Goal: Book appointment/travel/reservation

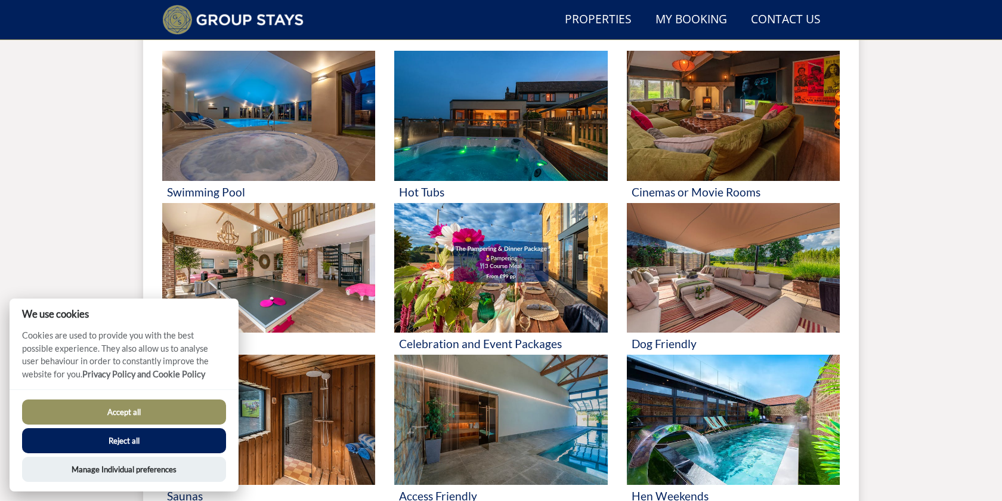
scroll to position [564, 0]
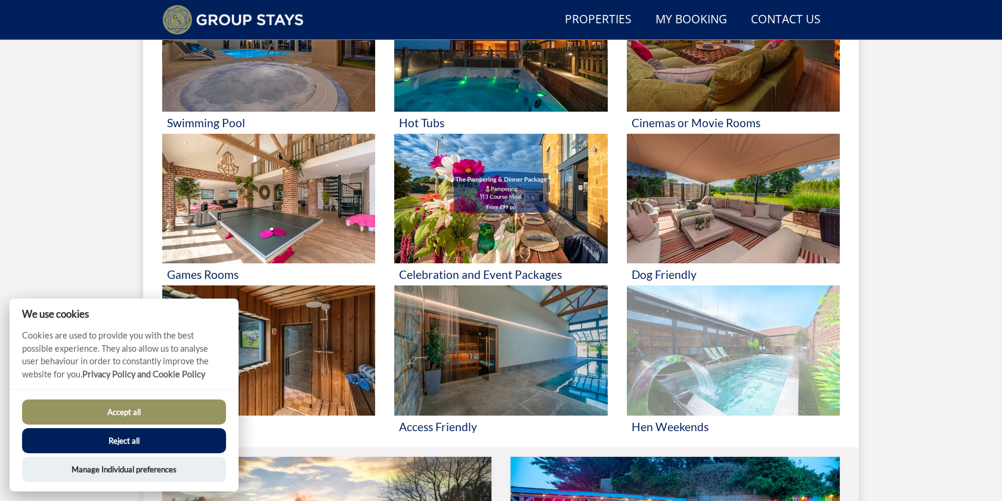
click at [741, 342] on img at bounding box center [733, 350] width 213 height 130
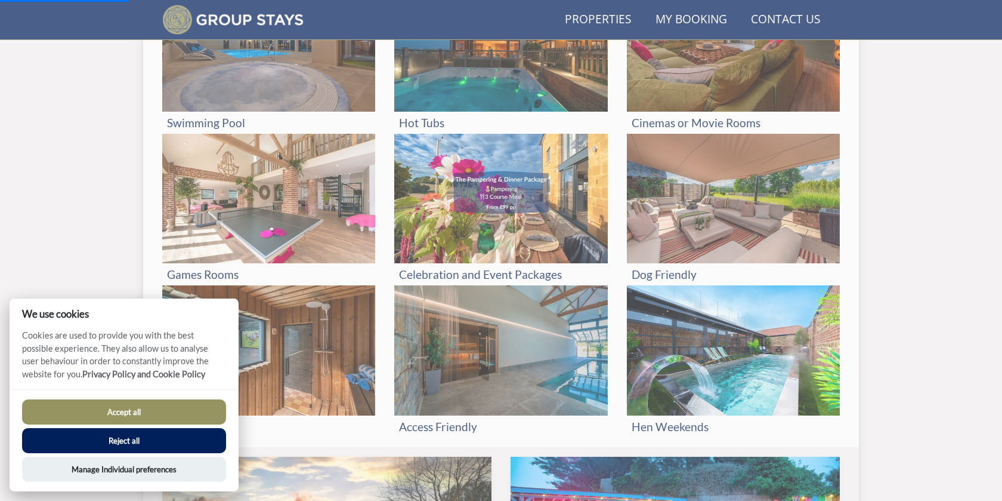
click at [107, 412] on button "Accept all" at bounding box center [124, 411] width 204 height 25
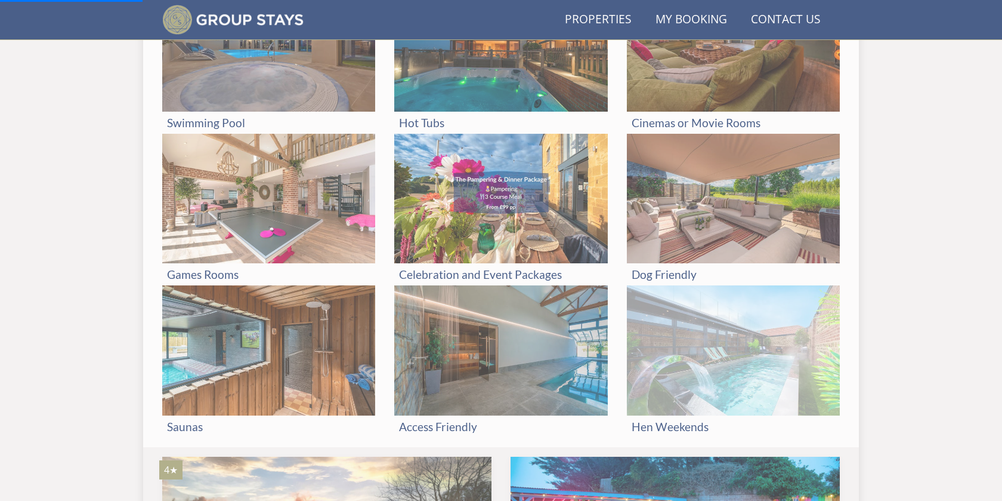
click at [711, 337] on img at bounding box center [733, 350] width 213 height 130
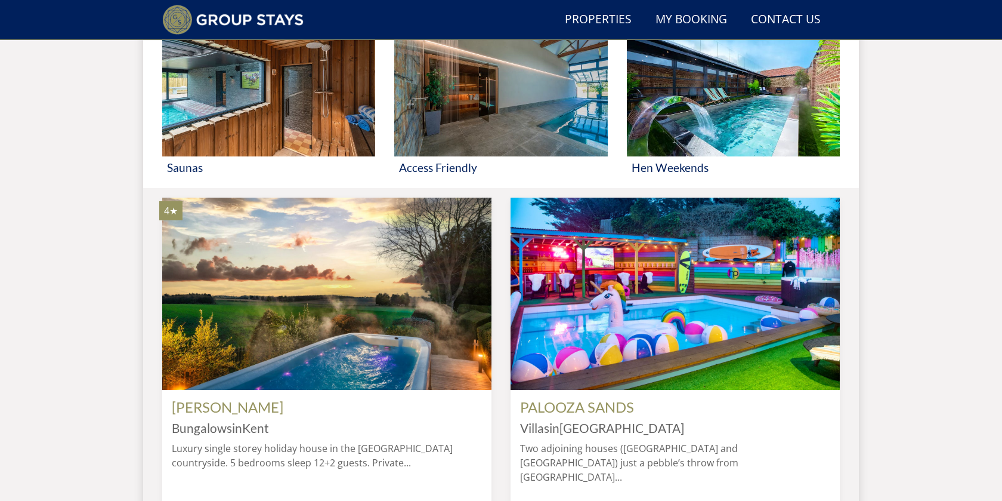
scroll to position [825, 0]
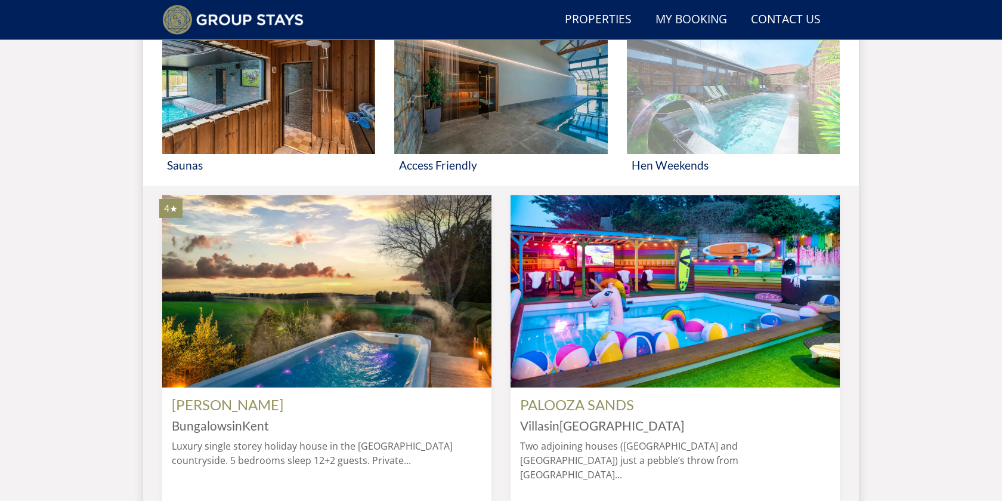
click at [694, 86] on img at bounding box center [733, 89] width 213 height 130
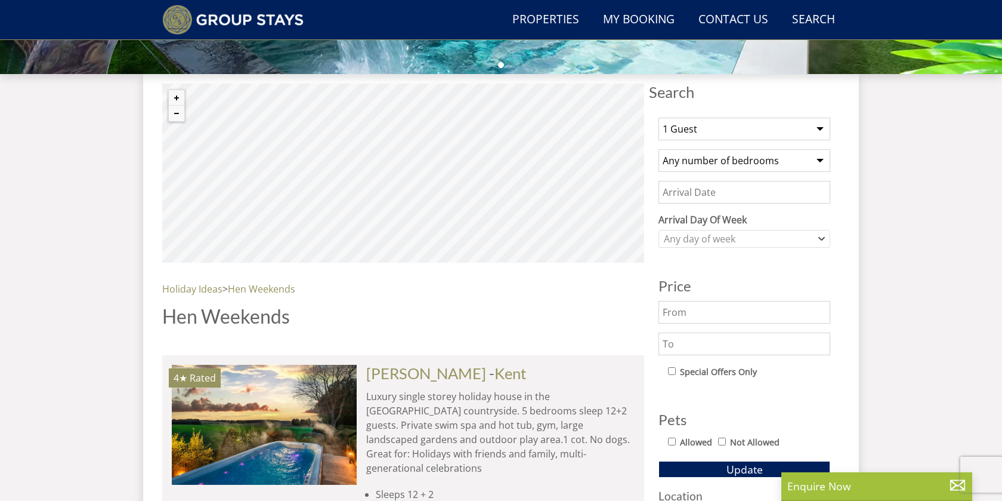
scroll to position [416, 0]
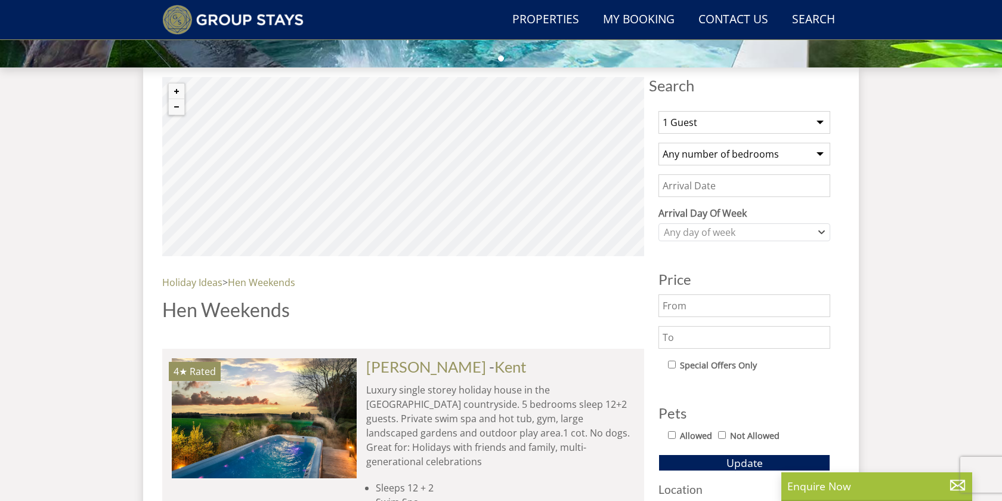
click at [815, 127] on select "1 Guest 2 Guests 3 Guests 4 Guests 5 Guests 6 Guests 7 Guests 8 Guests 9 Guests…" at bounding box center [745, 122] width 172 height 23
select select "21"
click at [659, 111] on select "1 Guest 2 Guests 3 Guests 4 Guests 5 Guests 6 Guests 7 Guests 8 Guests 9 Guests…" at bounding box center [745, 122] width 172 height 23
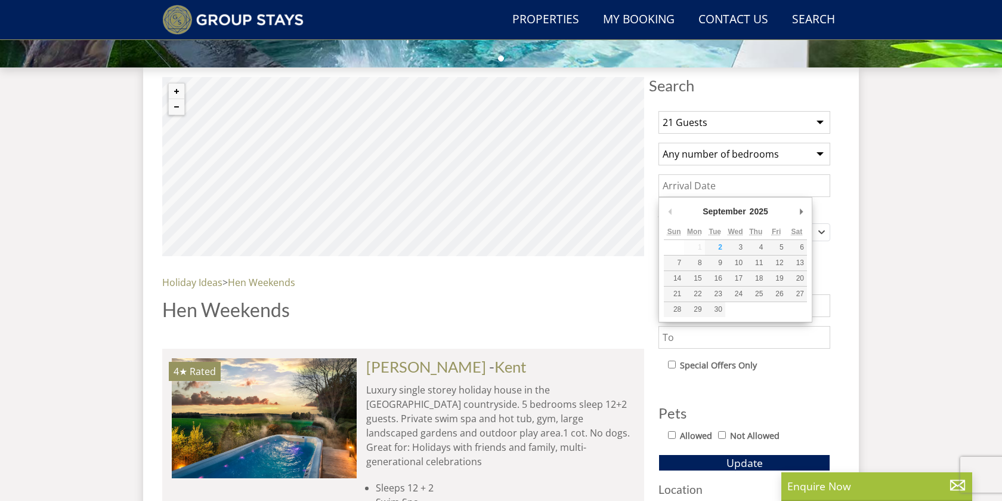
click at [801, 185] on input "Date" at bounding box center [745, 185] width 172 height 23
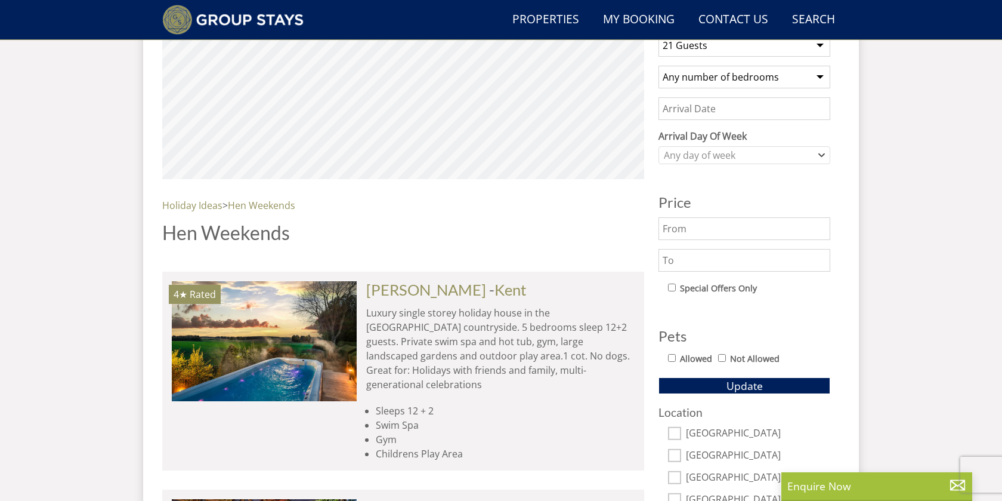
scroll to position [494, 0]
click at [786, 228] on input "text" at bounding box center [745, 228] width 172 height 23
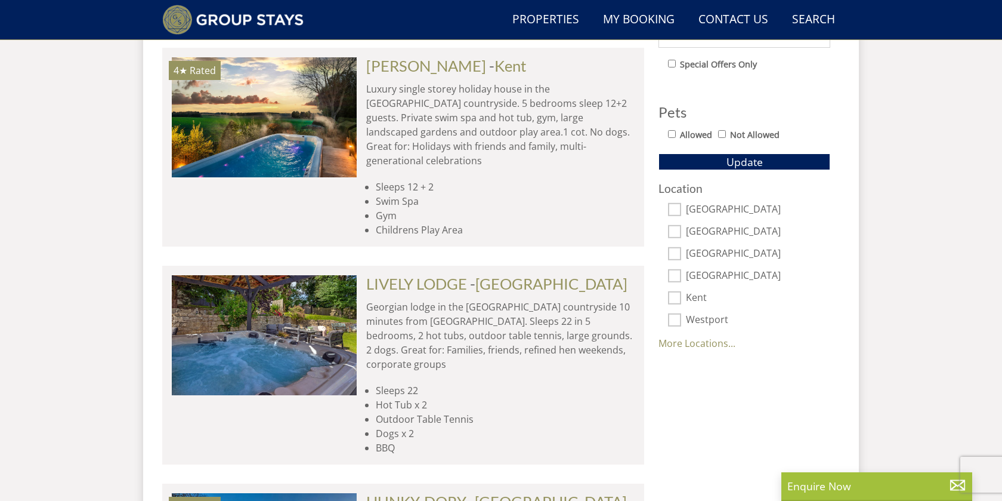
scroll to position [748, 0]
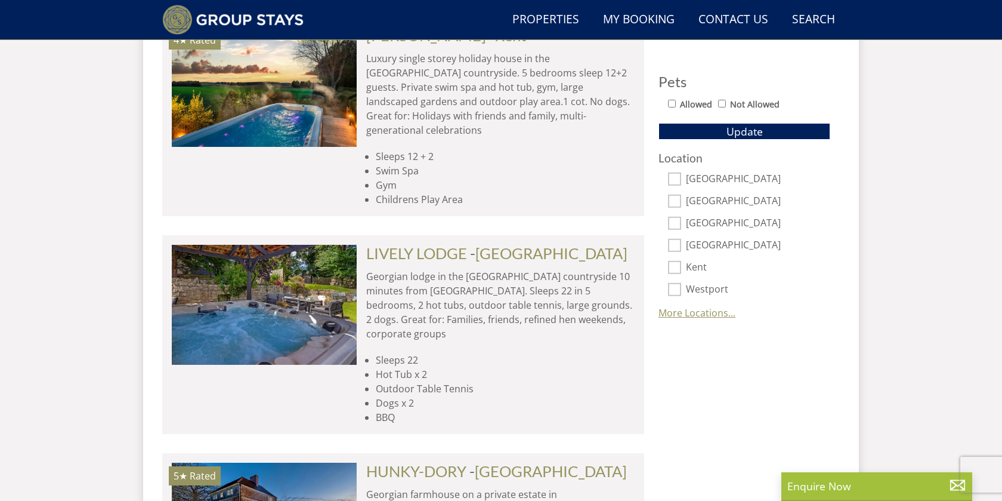
click at [706, 313] on link "More Locations..." at bounding box center [697, 312] width 77 height 13
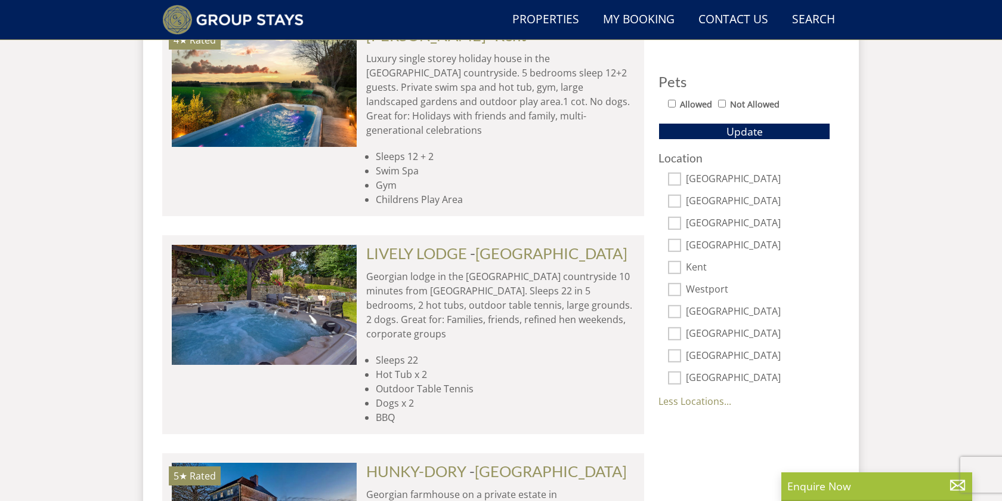
click at [676, 329] on input "[GEOGRAPHIC_DATA]" at bounding box center [674, 333] width 13 height 13
checkbox input "true"
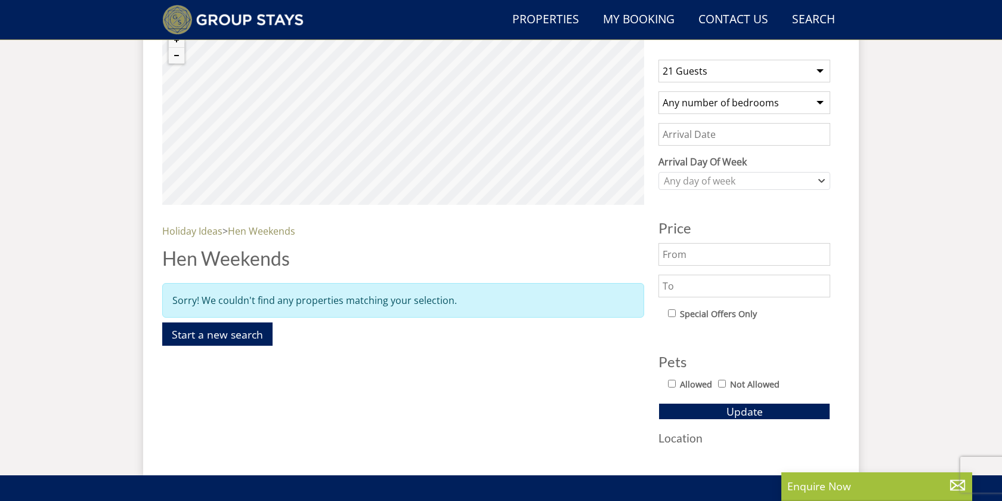
scroll to position [656, 0]
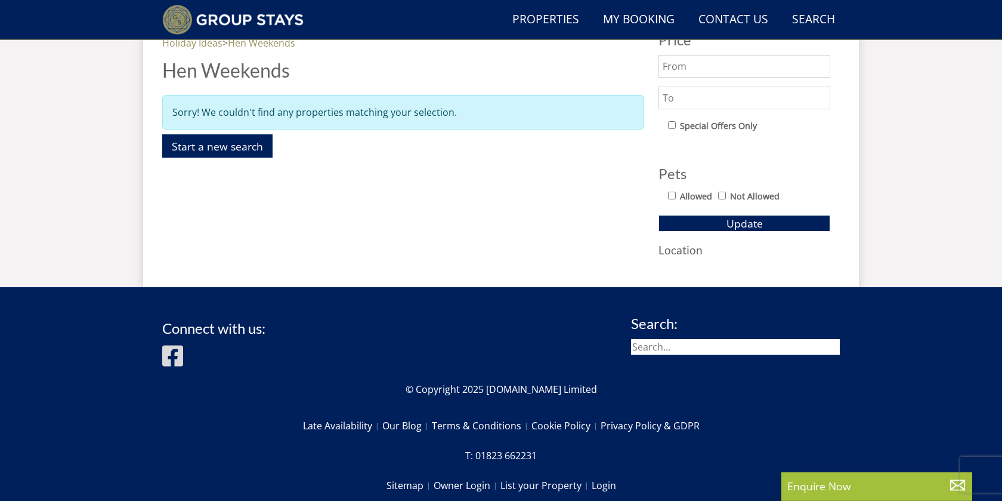
click at [686, 258] on div "Search Search 1 Guest 2 Guests 3 Guests 4 Guests 5 Guests 6 Guests 7 Guests 8 G…" at bounding box center [744, 53] width 191 height 430
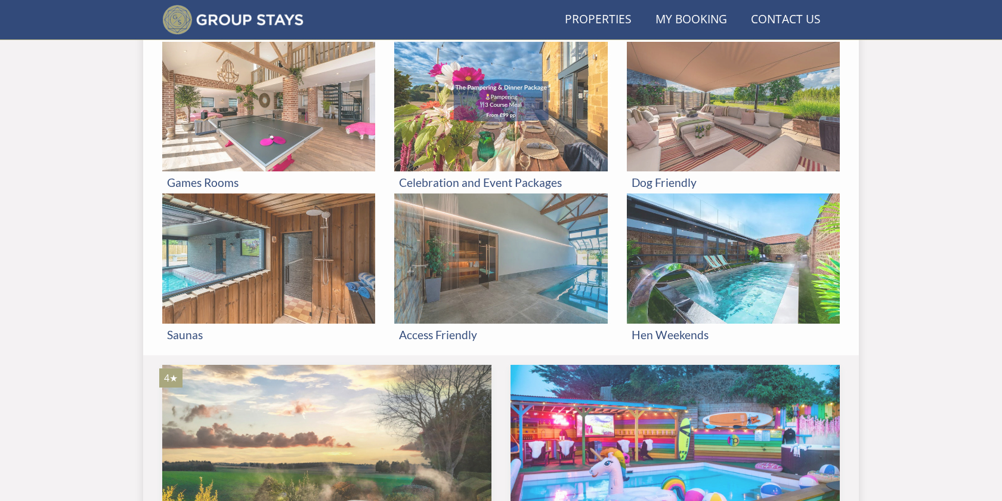
scroll to position [825, 0]
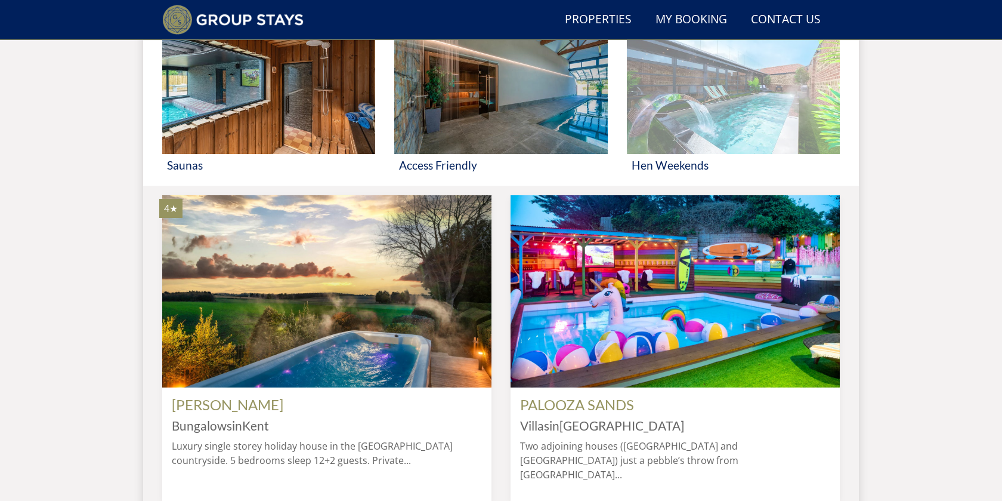
click at [686, 101] on img at bounding box center [733, 89] width 213 height 130
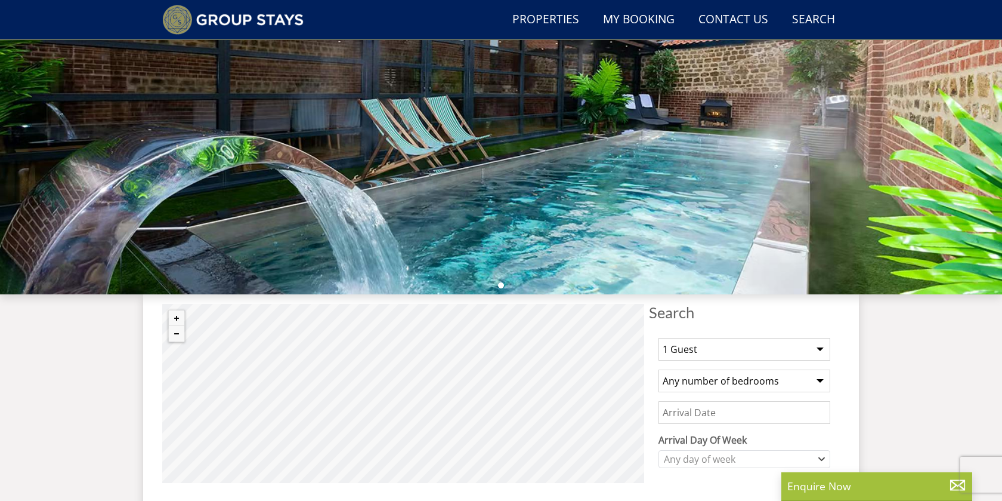
scroll to position [189, 0]
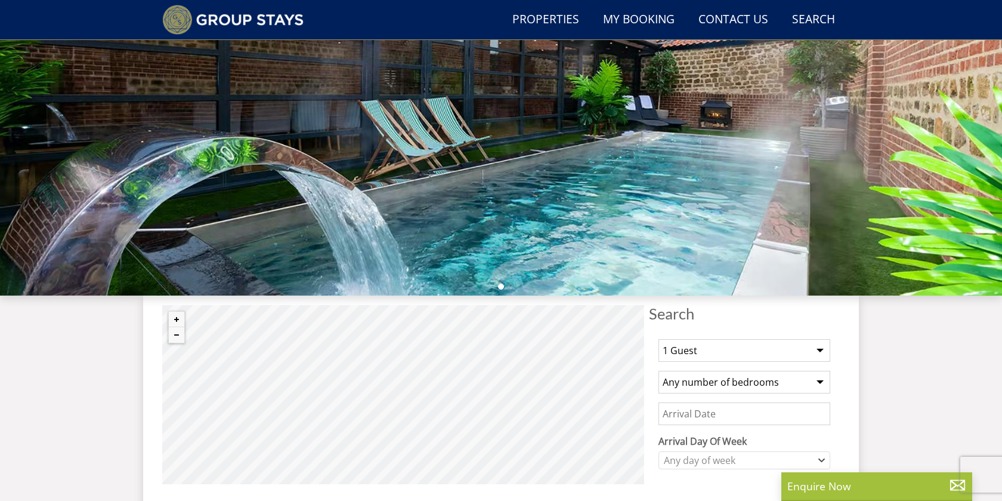
click at [800, 352] on select "1 Guest 2 Guests 3 Guests 4 Guests 5 Guests 6 Guests 7 Guests 8 Guests 9 Guests…" at bounding box center [745, 350] width 172 height 23
select select "21"
click at [659, 339] on select "1 Guest 2 Guests 3 Guests 4 Guests 5 Guests 6 Guests 7 Guests 8 Guests 9 Guests…" at bounding box center [745, 350] width 172 height 23
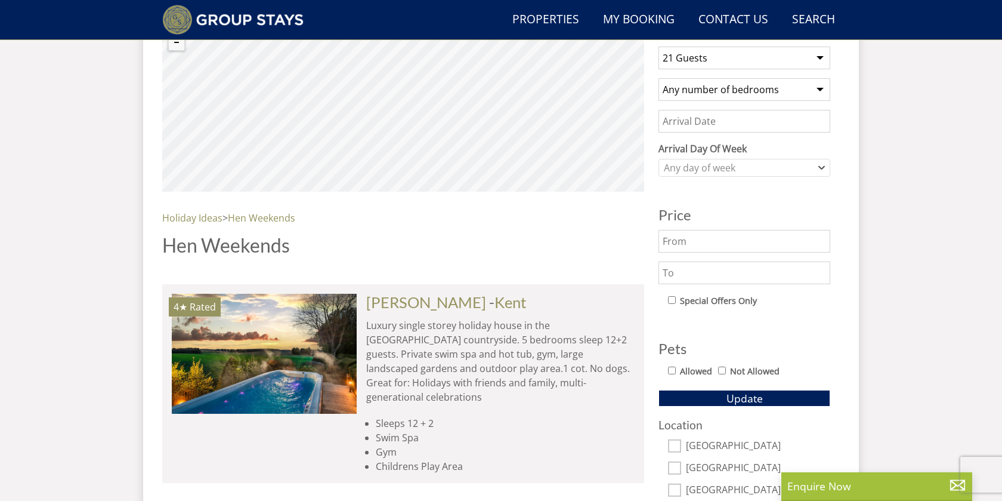
scroll to position [578, 0]
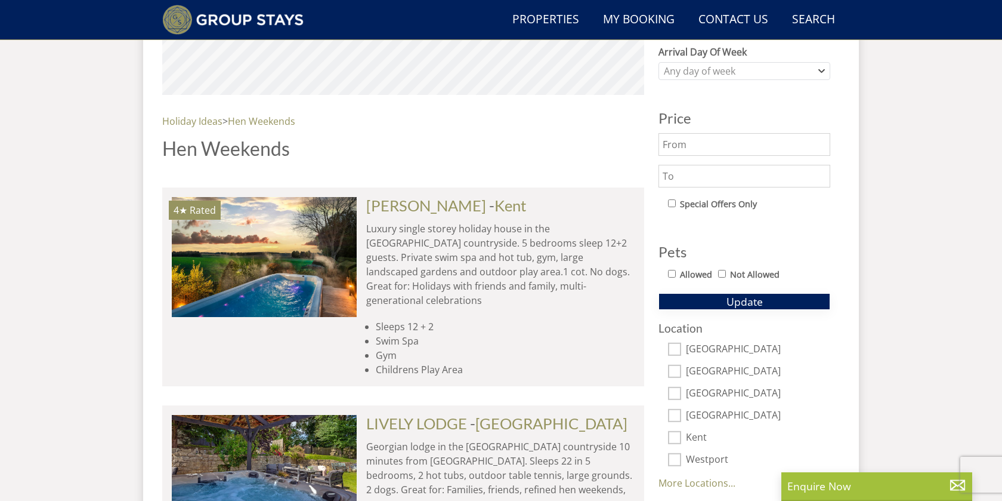
click at [814, 301] on button "Update" at bounding box center [745, 301] width 172 height 17
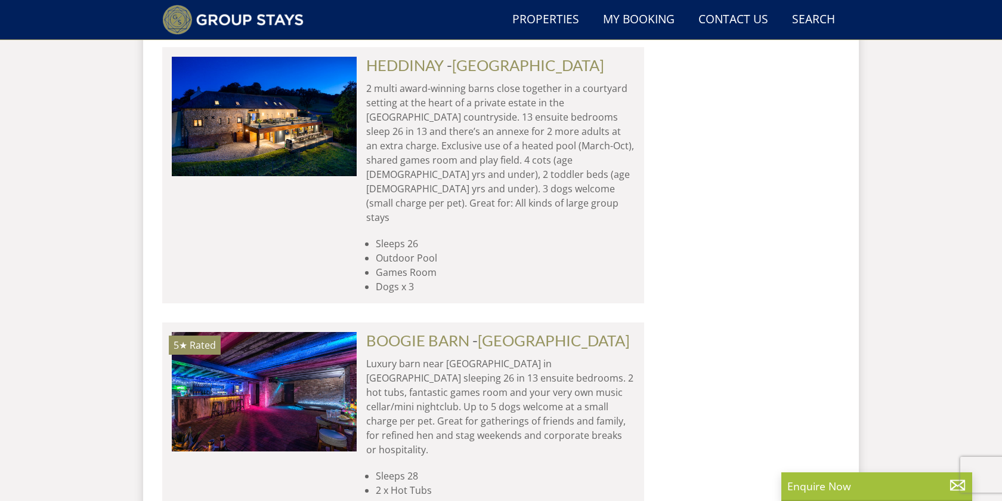
scroll to position [4376, 0]
